Goal: Find specific page/section: Find specific page/section

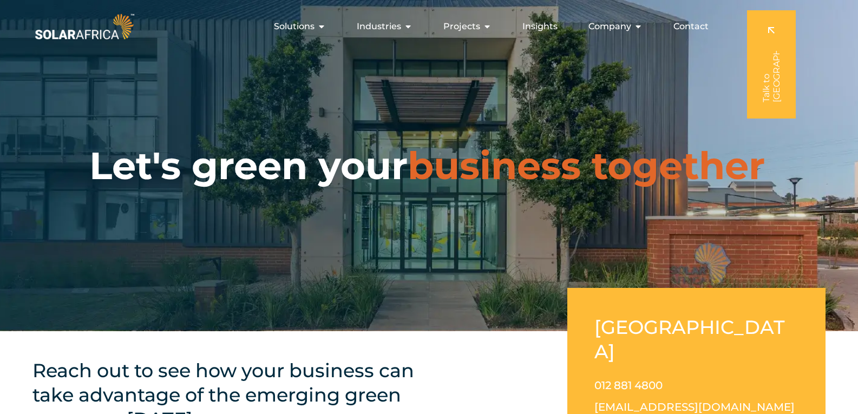
click at [695, 28] on span "Contact" at bounding box center [690, 26] width 35 height 13
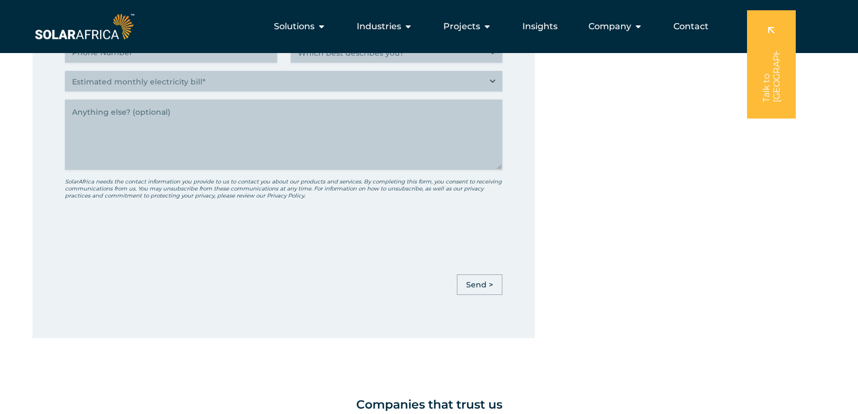
scroll to position [487, 0]
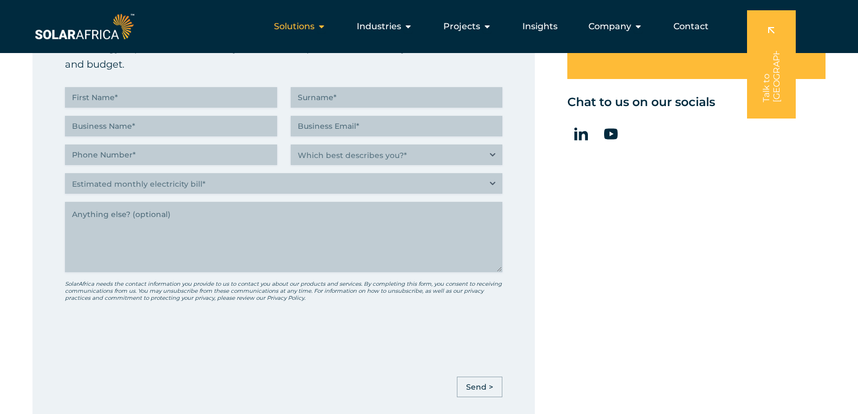
click at [323, 30] on icon "Menu" at bounding box center [321, 26] width 9 height 9
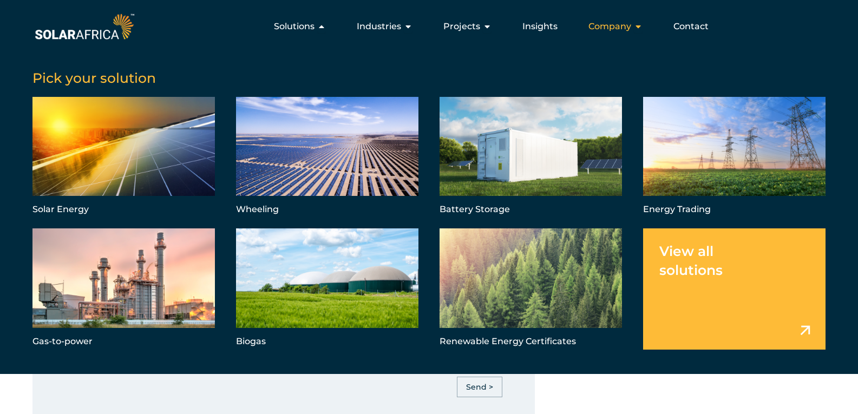
click at [637, 25] on icon "Menu" at bounding box center [638, 26] width 9 height 9
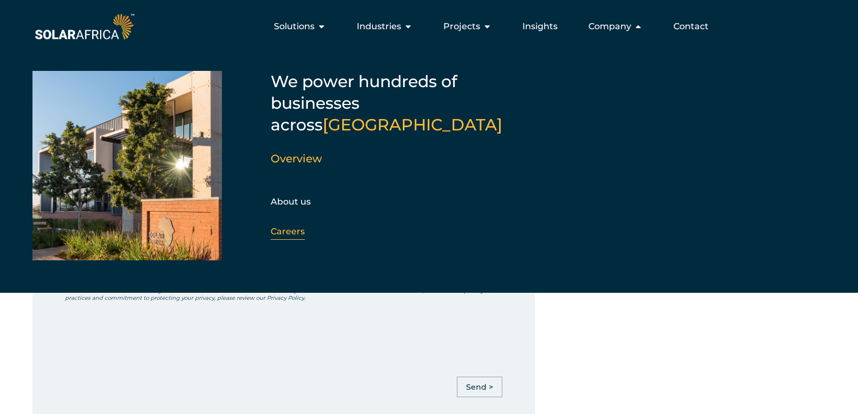
click at [285, 226] on link "Careers" at bounding box center [288, 231] width 34 height 10
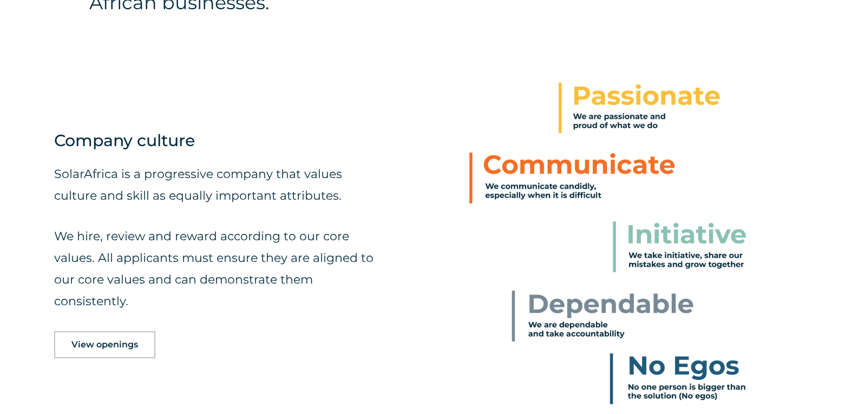
scroll to position [541, 0]
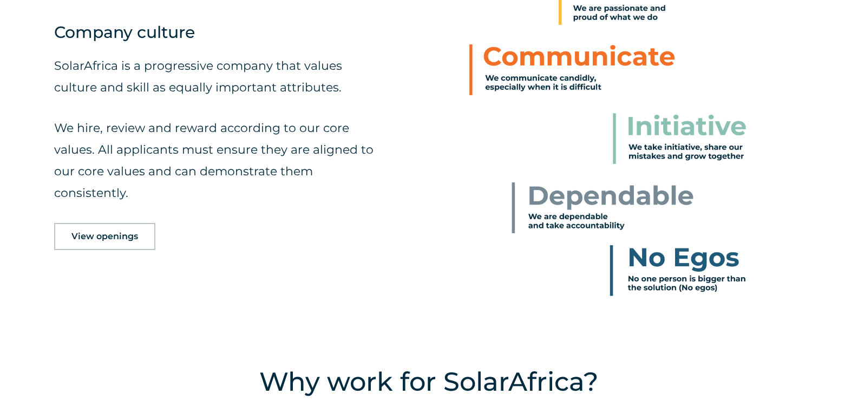
click at [119, 236] on span "View openings" at bounding box center [104, 236] width 67 height 9
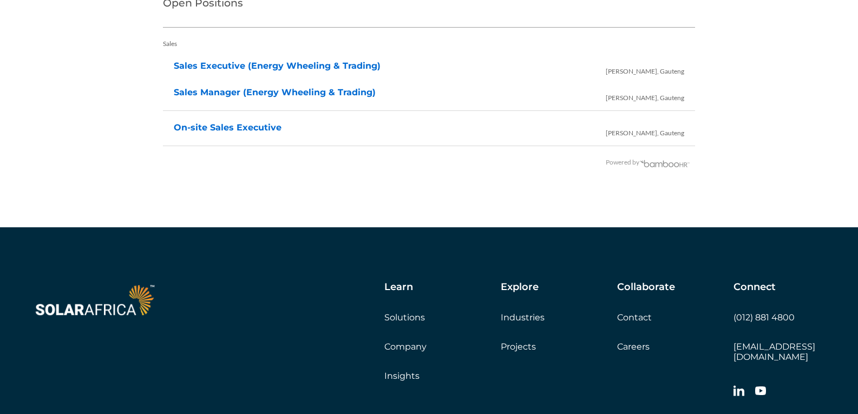
scroll to position [2373, 0]
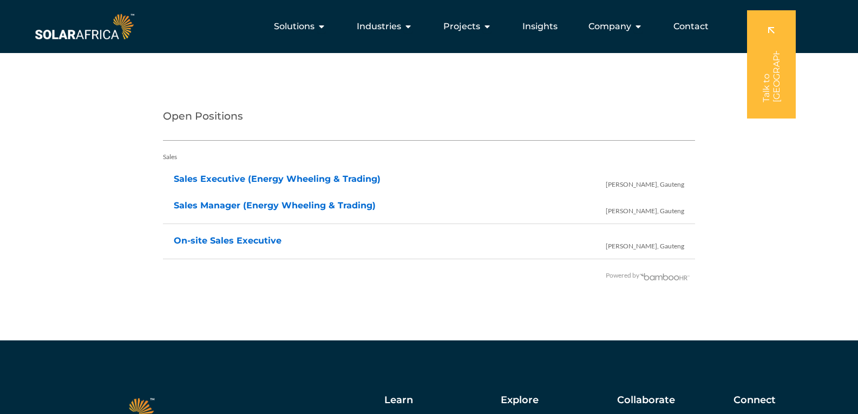
scroll to position [2153, 0]
